Goal: Task Accomplishment & Management: Manage account settings

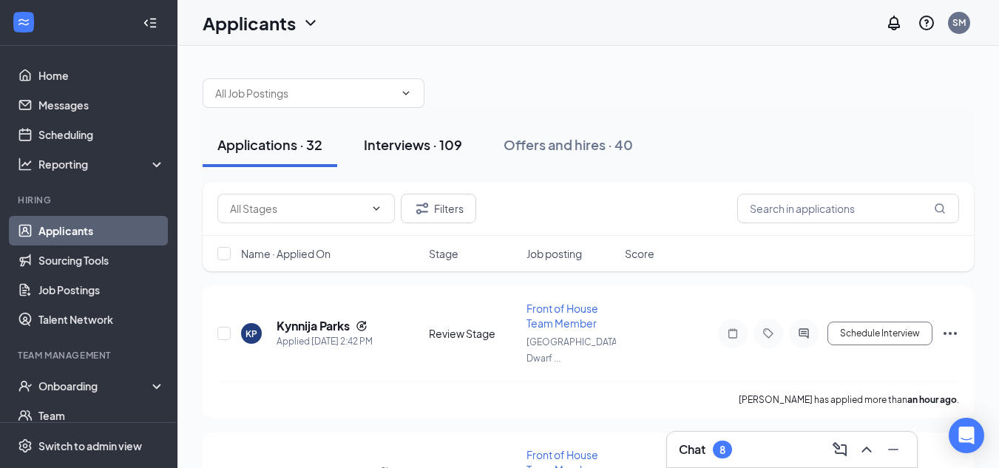
click at [395, 139] on div "Interviews · 109" at bounding box center [413, 144] width 98 height 18
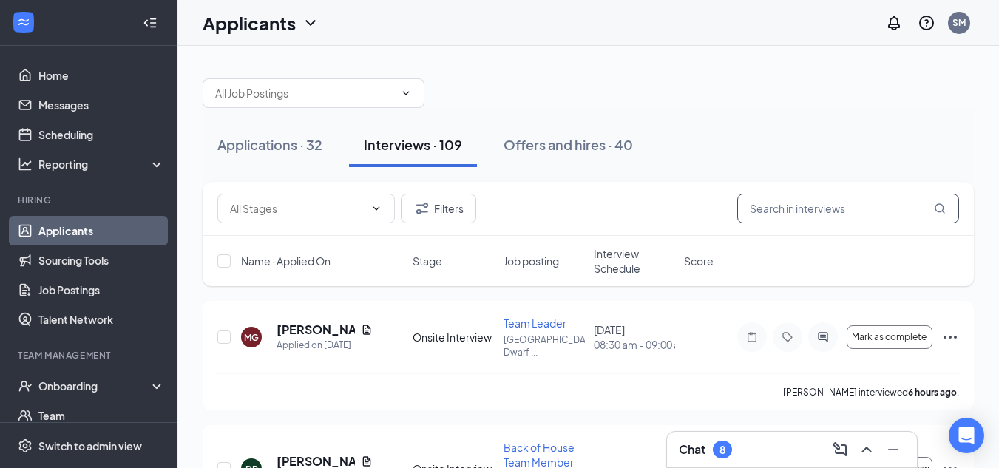
click at [819, 215] on input "text" at bounding box center [848, 209] width 222 height 30
type input "grant"
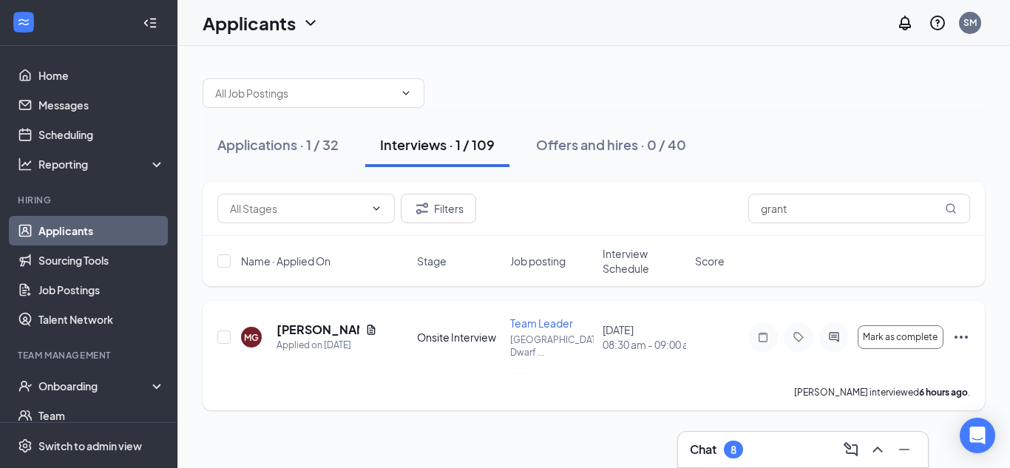
click at [954, 336] on icon "Ellipses" at bounding box center [961, 337] width 18 height 18
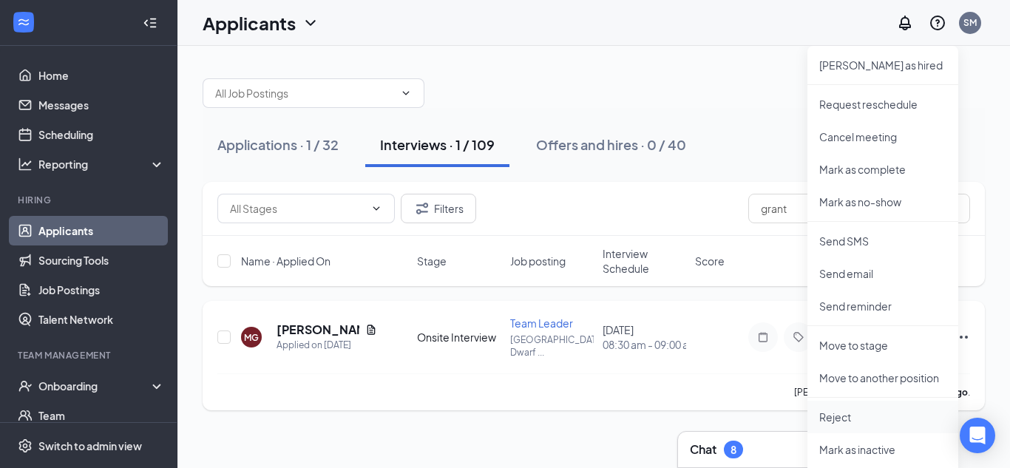
click at [833, 417] on p "Reject" at bounding box center [882, 417] width 127 height 15
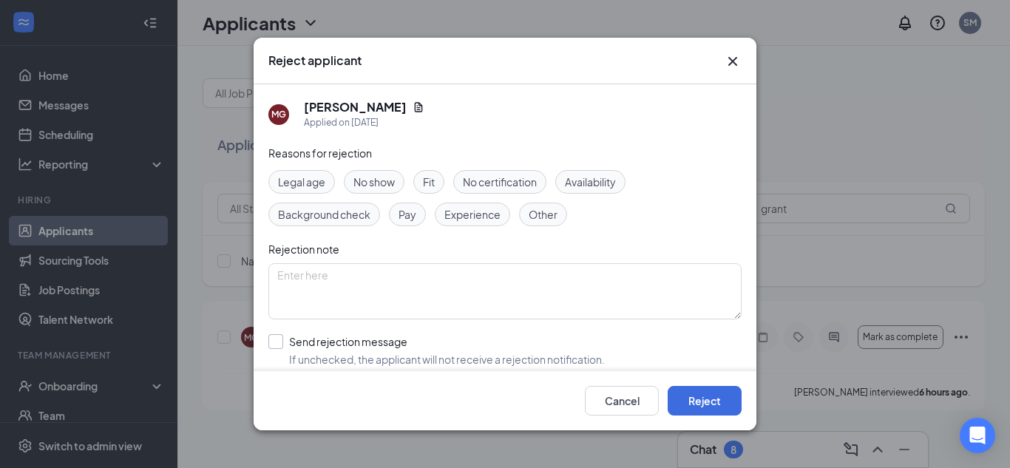
click at [326, 343] on input "Send rejection message If unchecked, the applicant will not receive a rejection…" at bounding box center [436, 350] width 336 height 33
checkbox input "true"
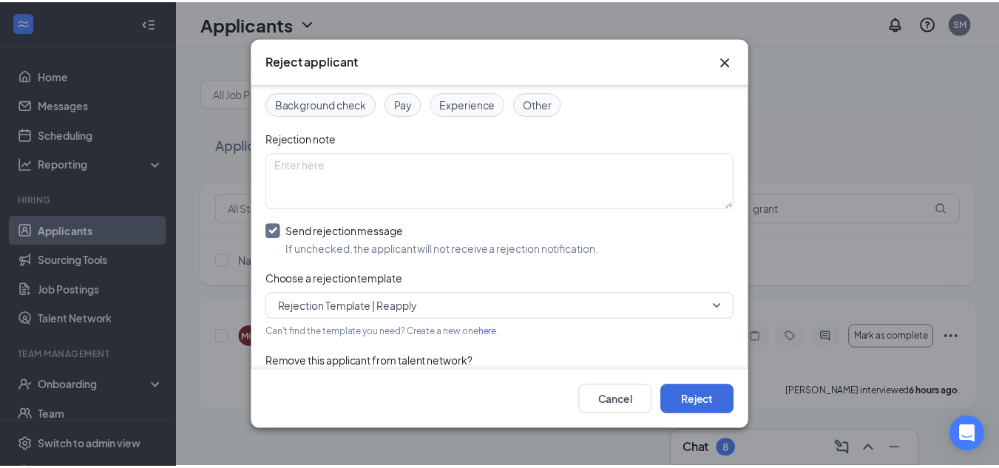
scroll to position [112, 0]
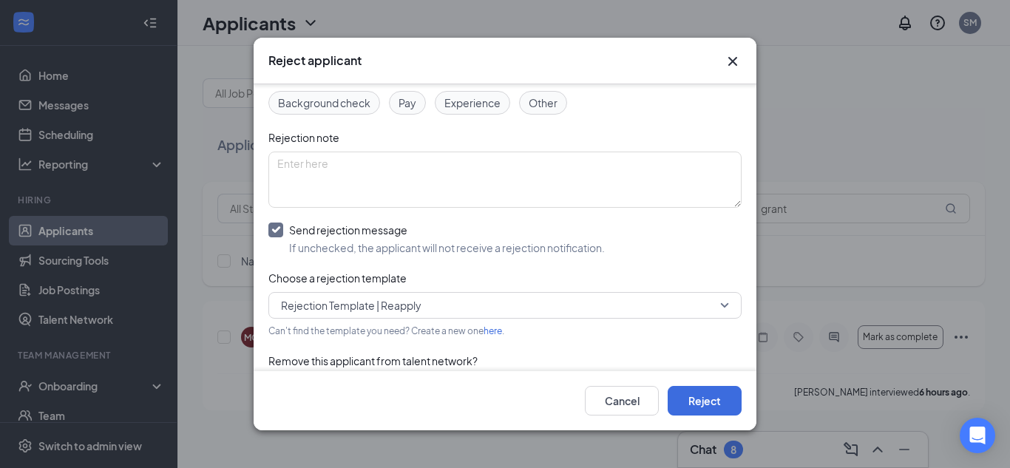
click at [361, 309] on span "Rejection Template | Reapply" at bounding box center [351, 305] width 140 height 22
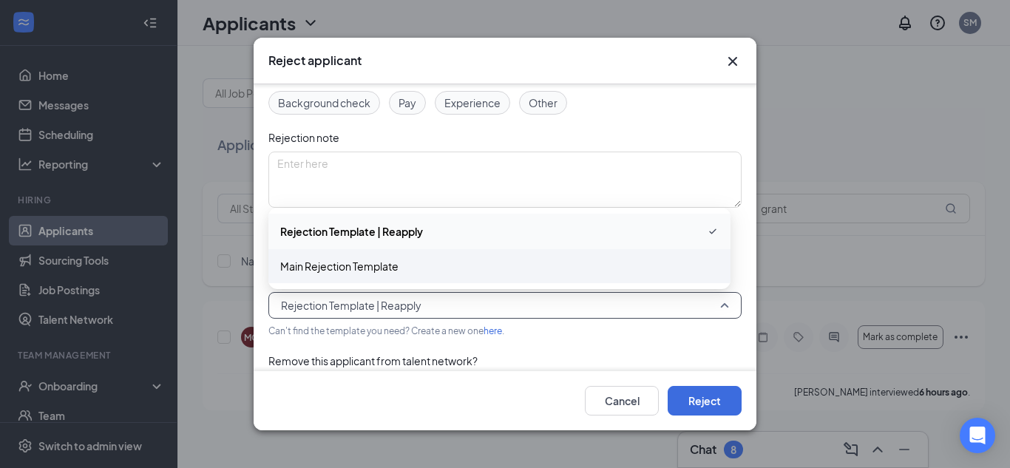
click at [359, 268] on span "Main Rejection Template" at bounding box center [339, 266] width 118 height 16
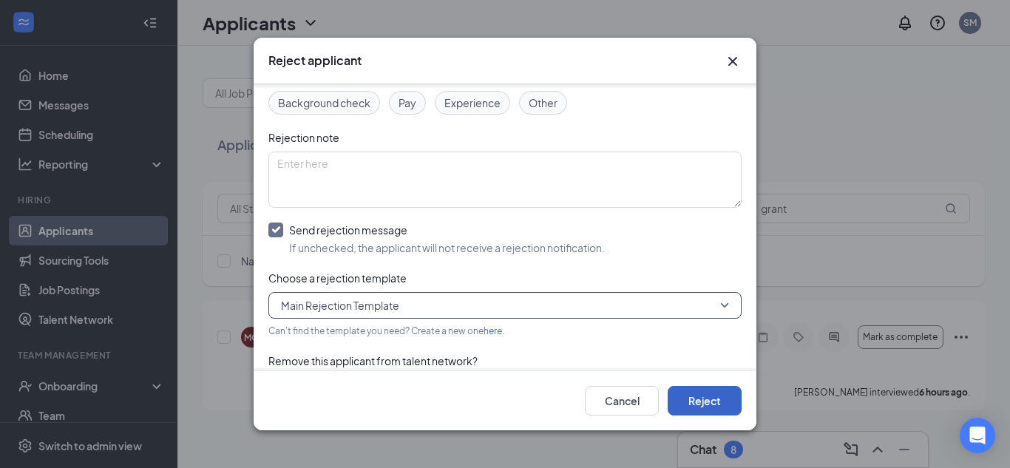
click at [719, 412] on button "Reject" at bounding box center [705, 401] width 74 height 30
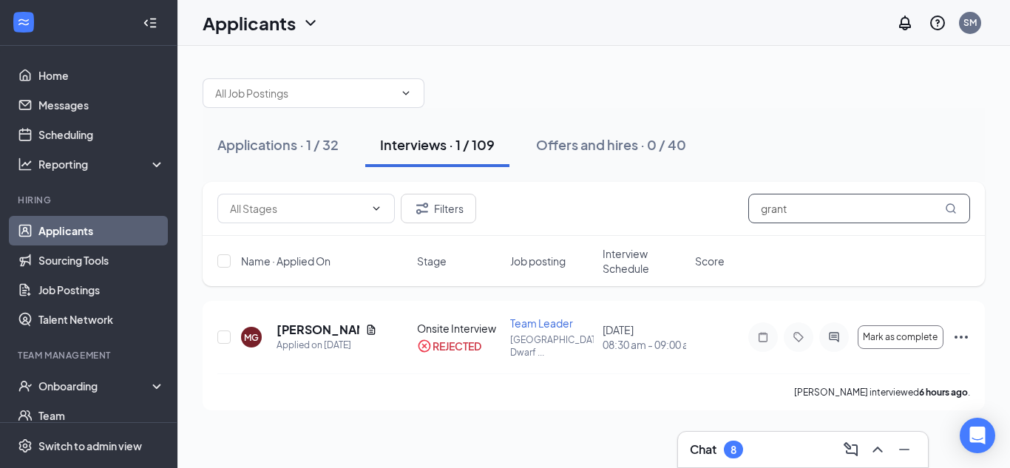
drag, startPoint x: 802, startPoint y: 214, endPoint x: 665, endPoint y: 228, distance: 137.6
click at [665, 228] on div "Filters grant" at bounding box center [594, 209] width 782 height 54
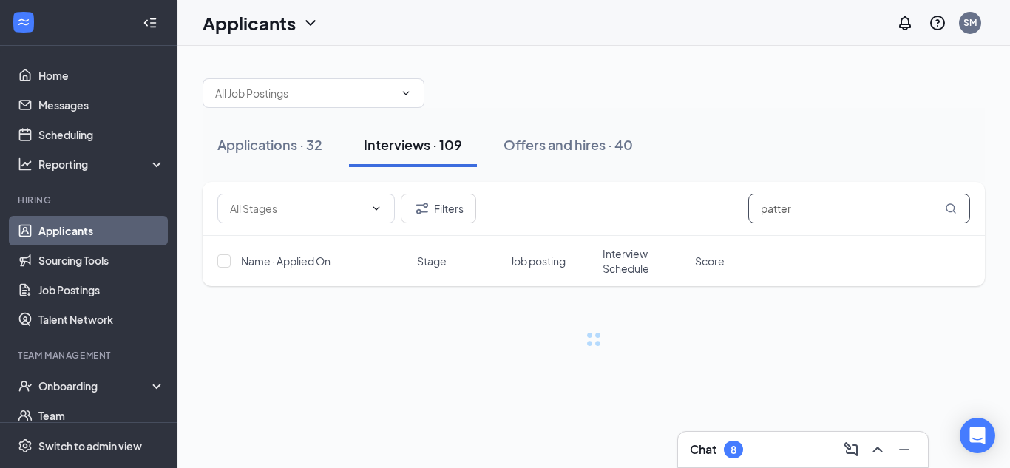
type input "patter"
click at [555, 290] on div "Filters patter Name · Applied On Stage Job posting Interview Schedule Score" at bounding box center [594, 241] width 782 height 119
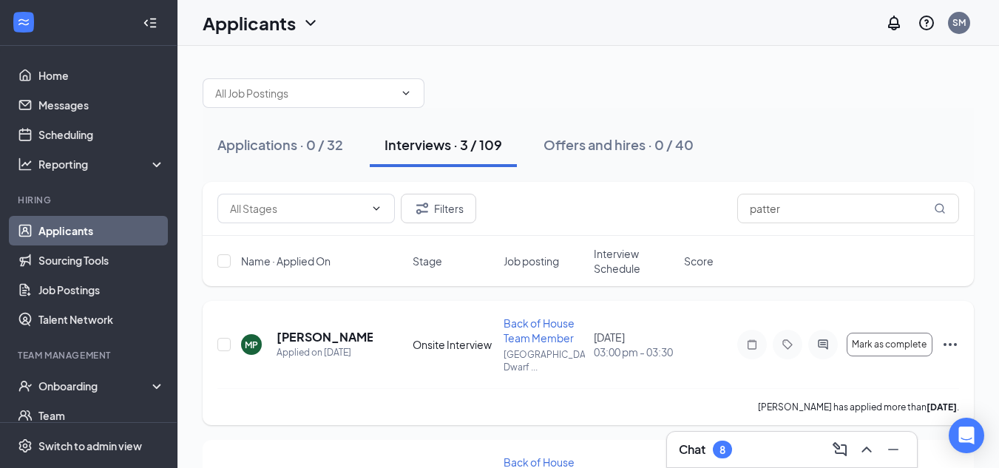
click at [951, 342] on icon "Ellipses" at bounding box center [950, 345] width 18 height 18
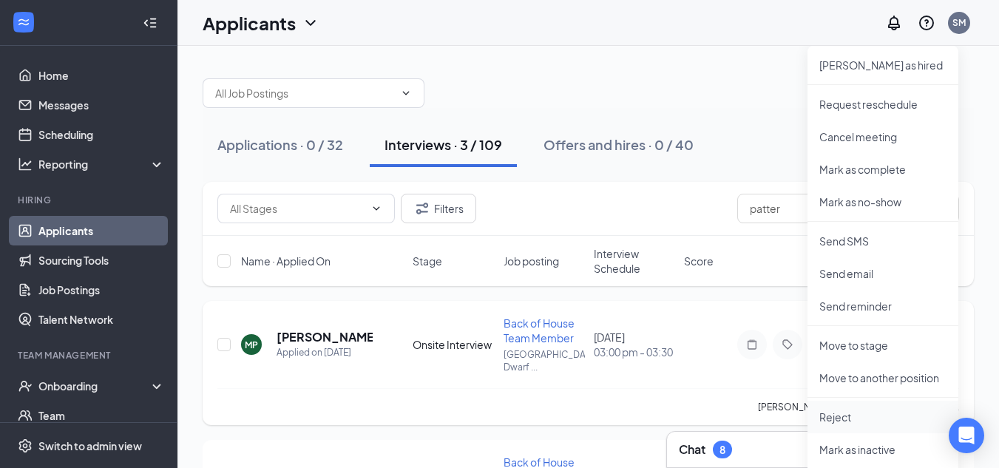
click at [835, 418] on p "Reject" at bounding box center [882, 417] width 127 height 15
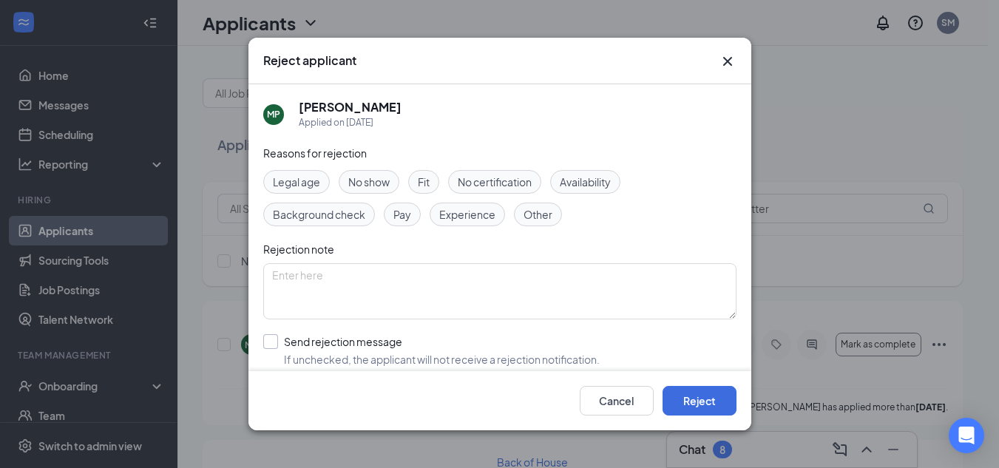
click at [366, 347] on input "Send rejection message If unchecked, the applicant will not receive a rejection…" at bounding box center [431, 350] width 336 height 33
checkbox input "true"
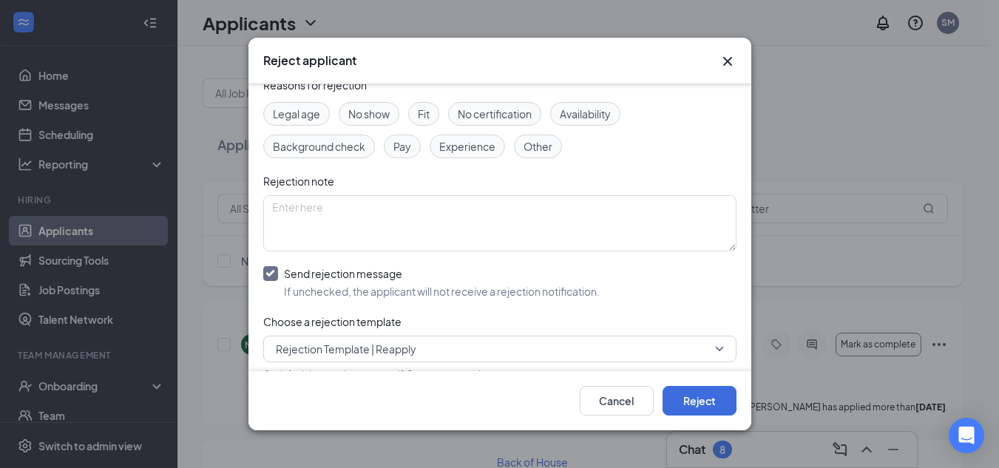
scroll to position [90, 0]
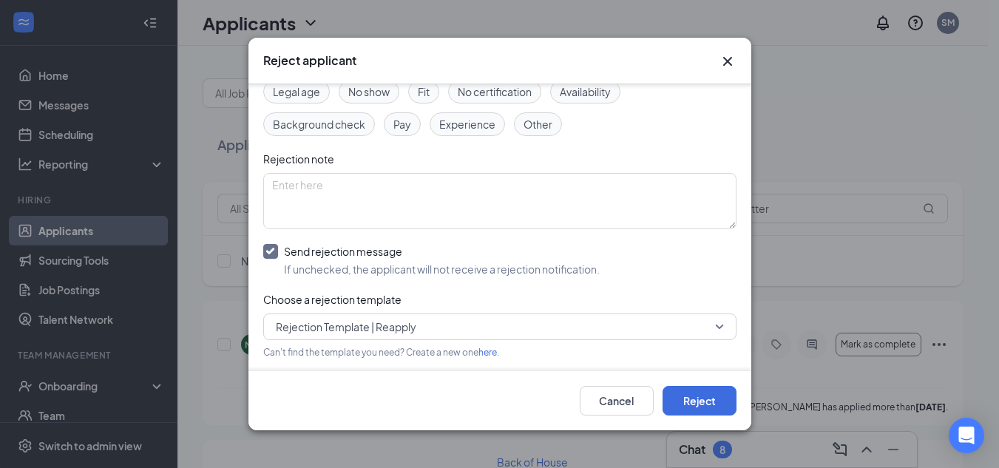
click at [302, 328] on span "Rejection Template | Reapply" at bounding box center [346, 327] width 140 height 22
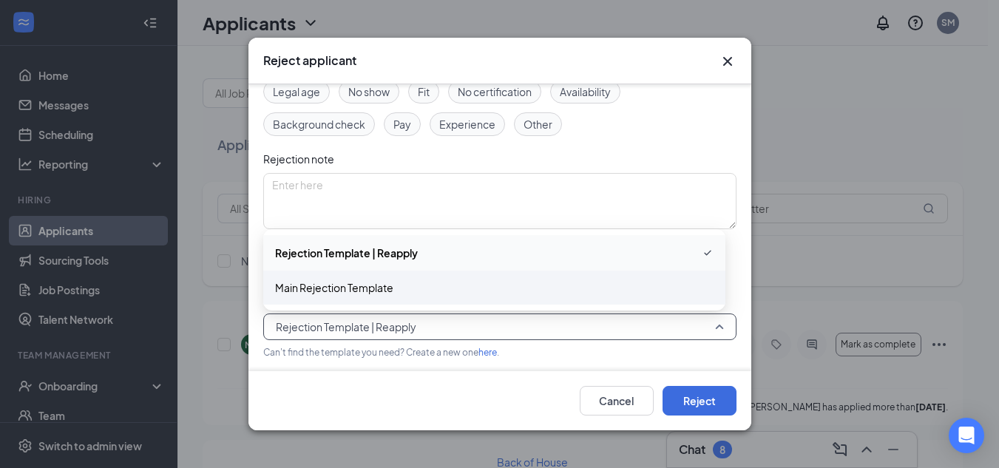
click at [299, 288] on span "Main Rejection Template" at bounding box center [334, 287] width 118 height 16
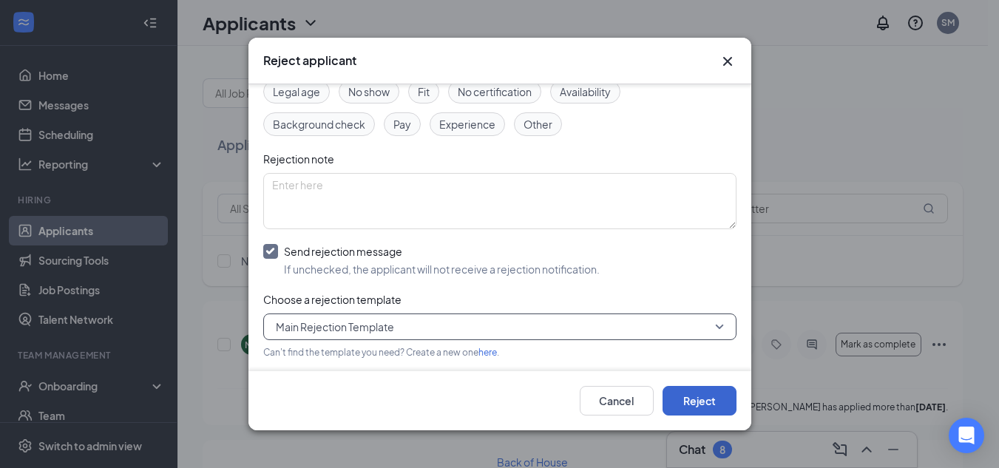
click at [712, 402] on button "Reject" at bounding box center [699, 401] width 74 height 30
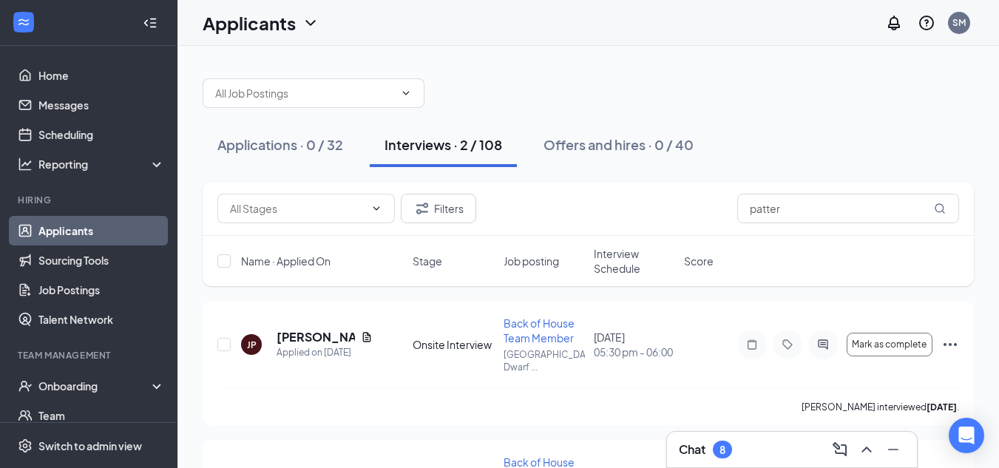
click at [685, 67] on div at bounding box center [588, 86] width 771 height 44
